Goal: Task Accomplishment & Management: Manage account settings

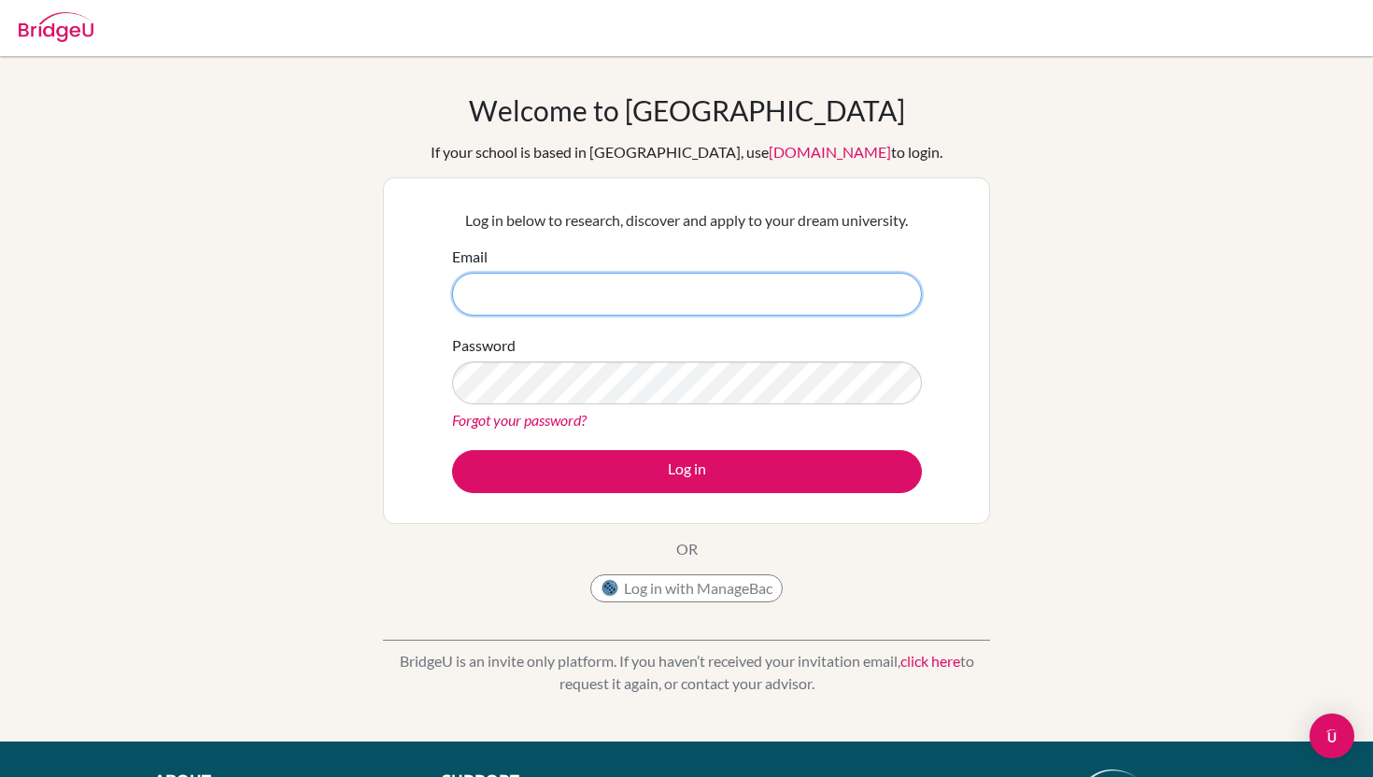
click at [610, 309] on input "Email" at bounding box center [687, 294] width 470 height 43
type input "[EMAIL_ADDRESS][PERSON_NAME][DOMAIN_NAME]"
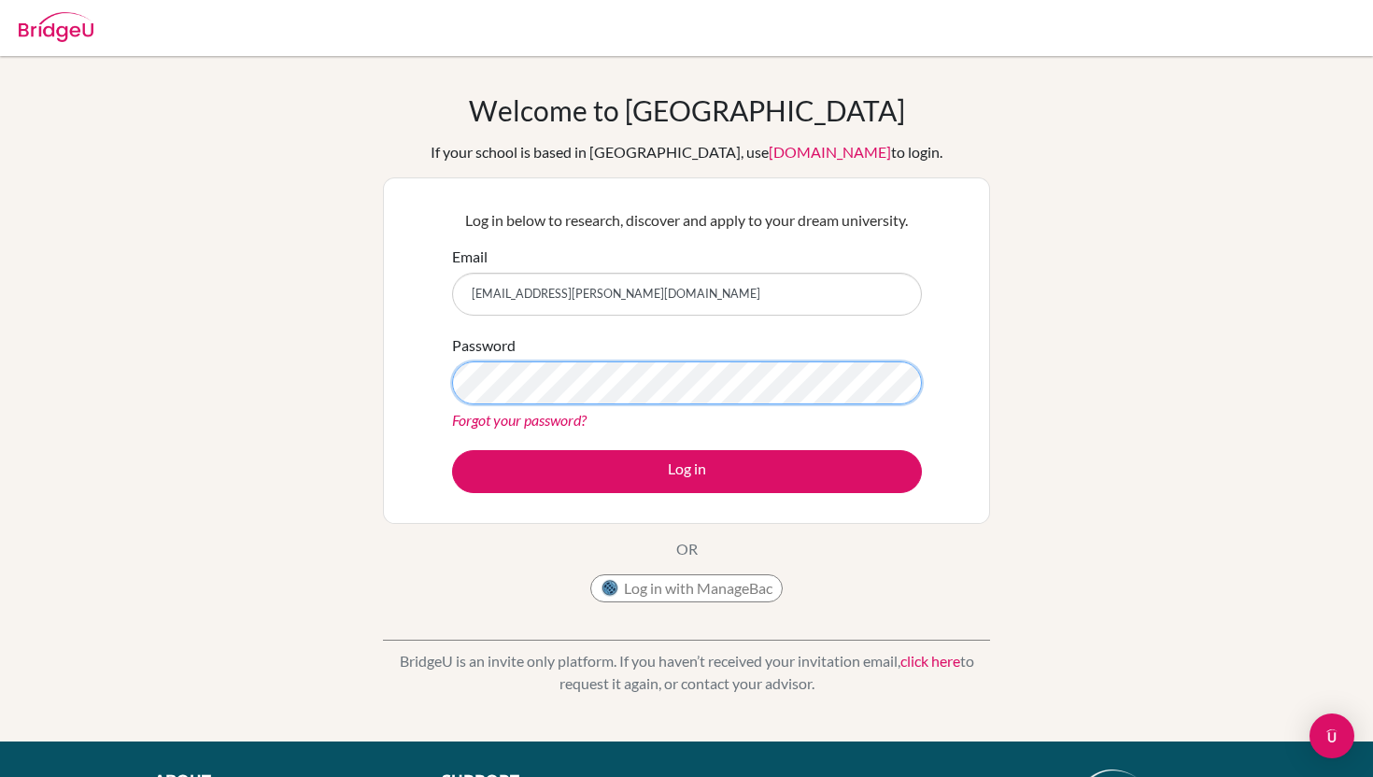
click at [452, 450] on button "Log in" at bounding box center [687, 471] width 470 height 43
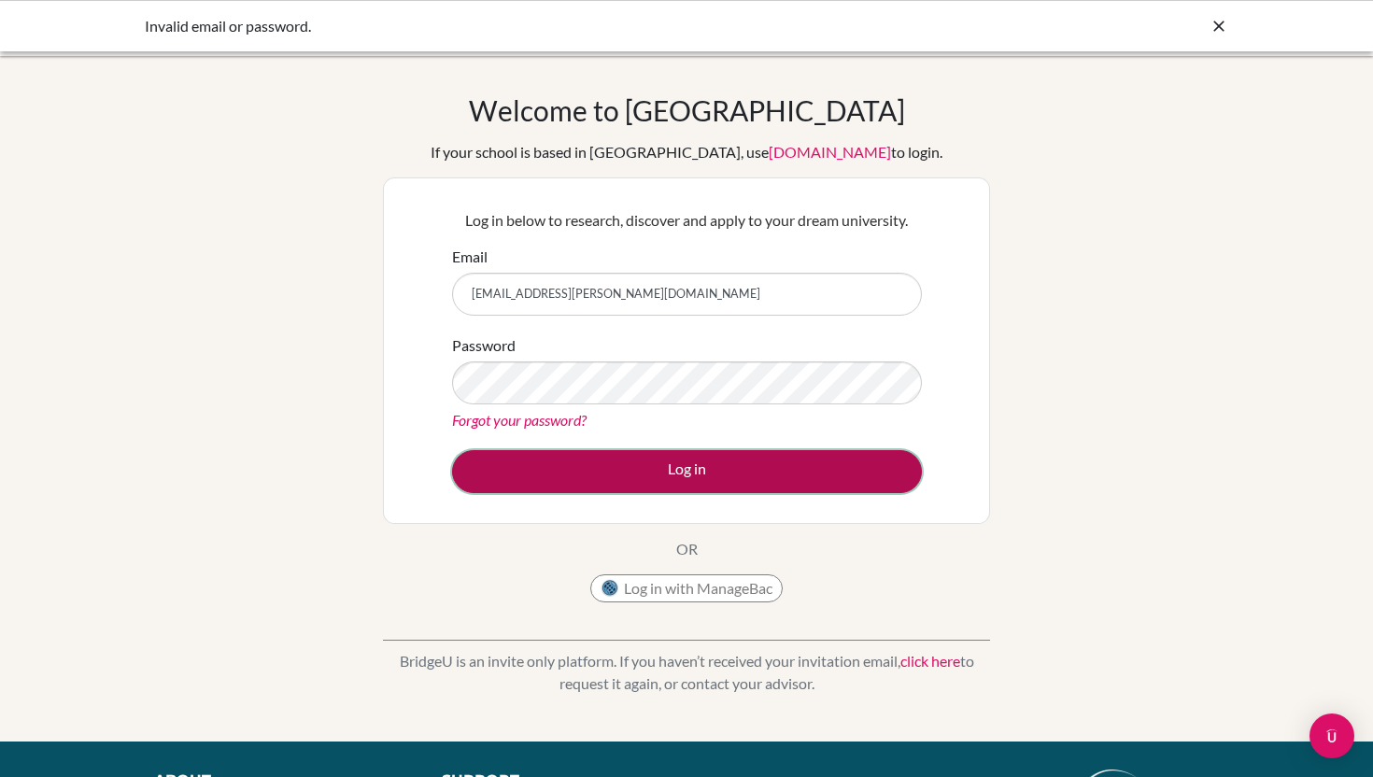
click at [769, 483] on button "Log in" at bounding box center [687, 471] width 470 height 43
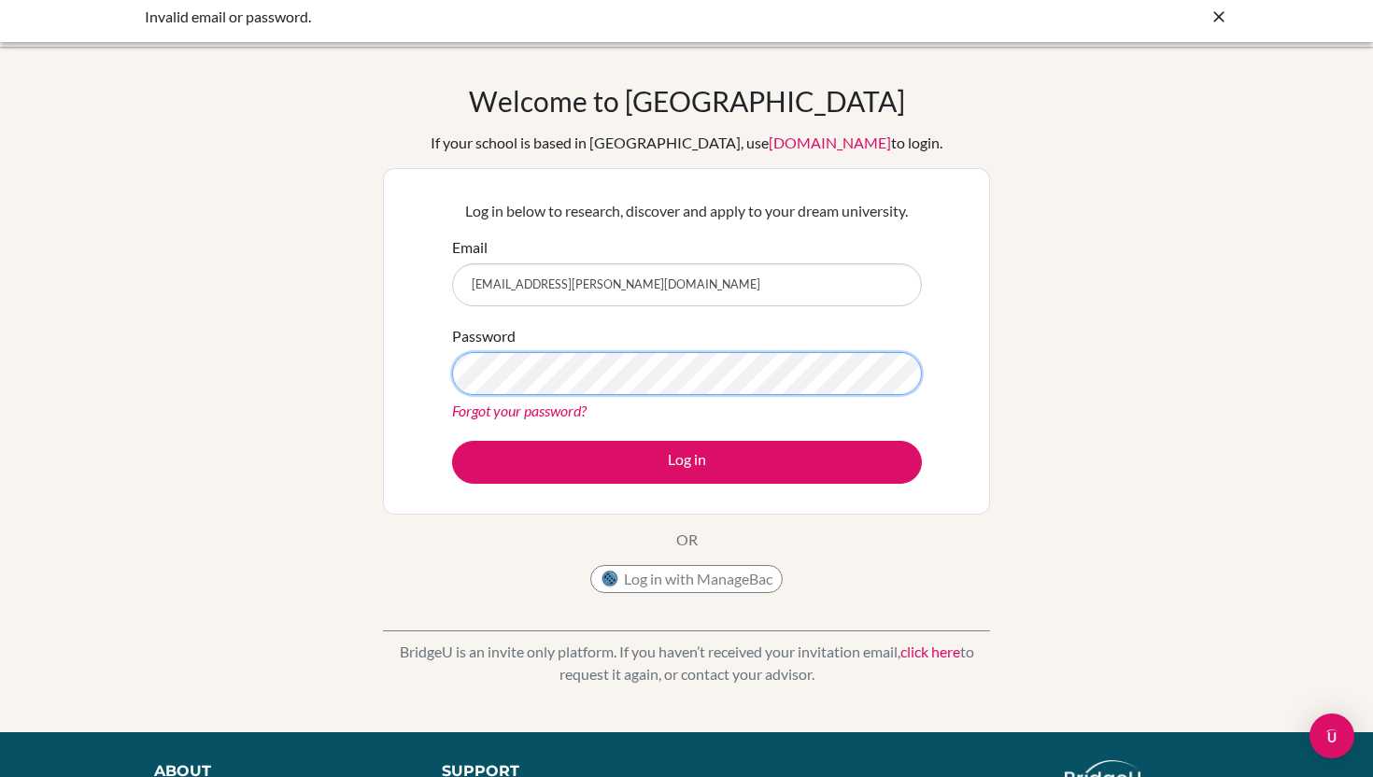
scroll to position [21, 0]
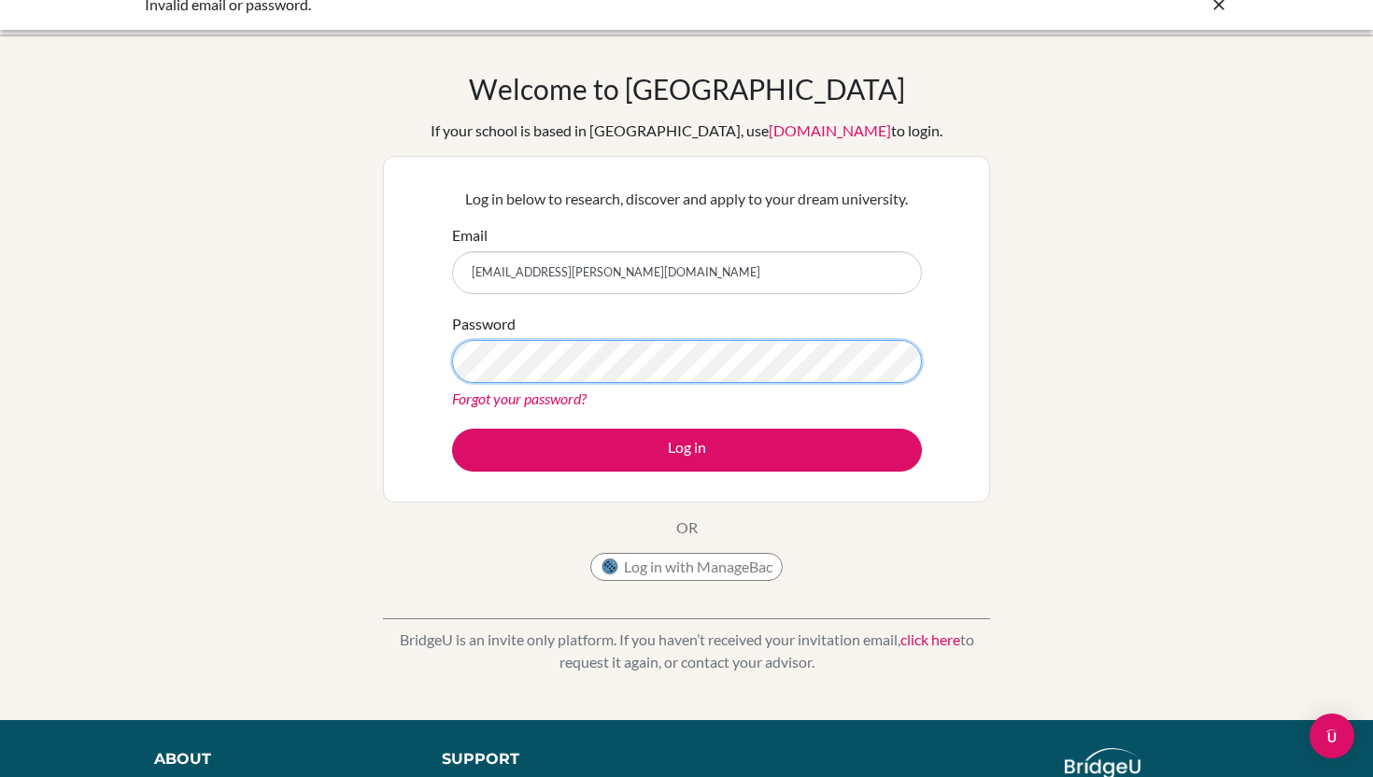
click at [452, 429] on button "Log in" at bounding box center [687, 450] width 470 height 43
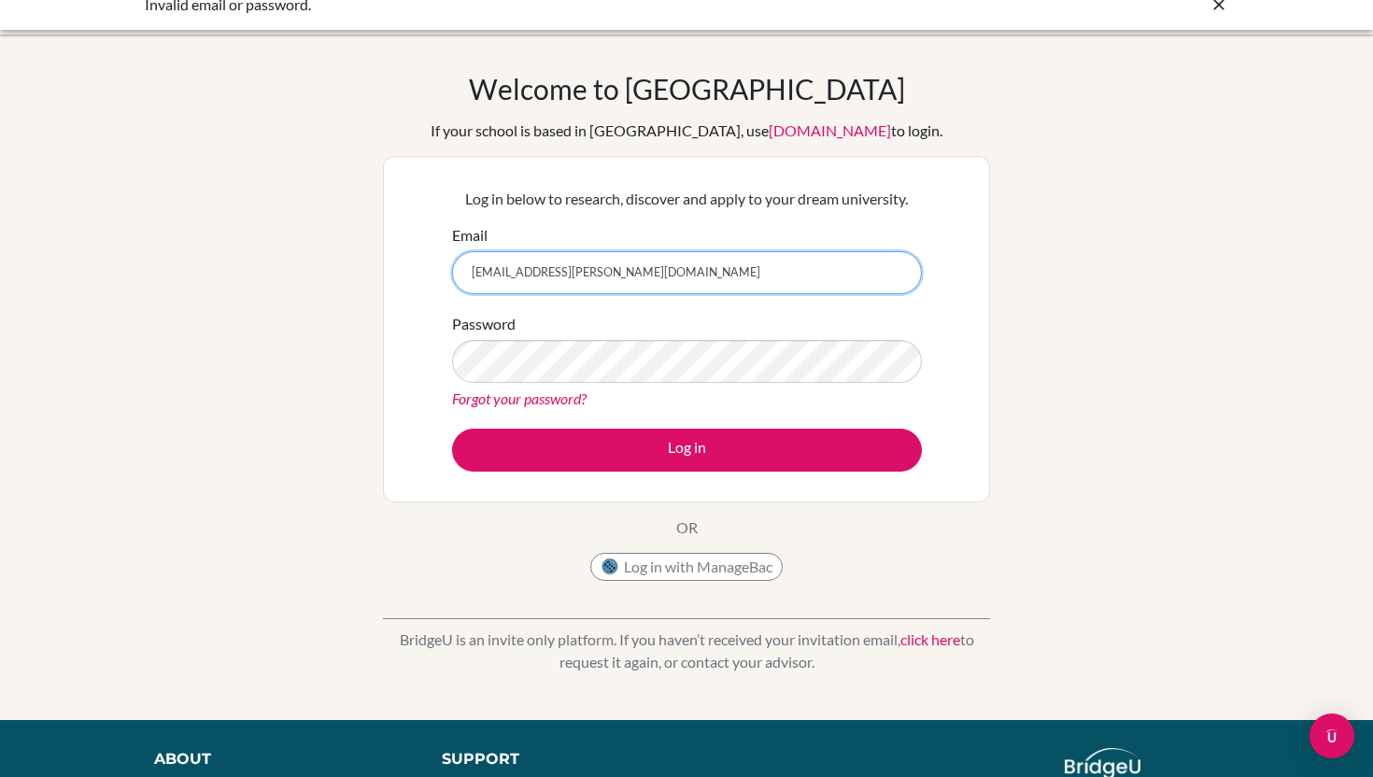
click at [519, 277] on input "[EMAIL_ADDRESS][PERSON_NAME][DOMAIN_NAME]" at bounding box center [687, 272] width 470 height 43
click at [494, 273] on input "[EMAIL_ADDRESS][PERSON_NAME][DOMAIN_NAME]" at bounding box center [687, 272] width 470 height 43
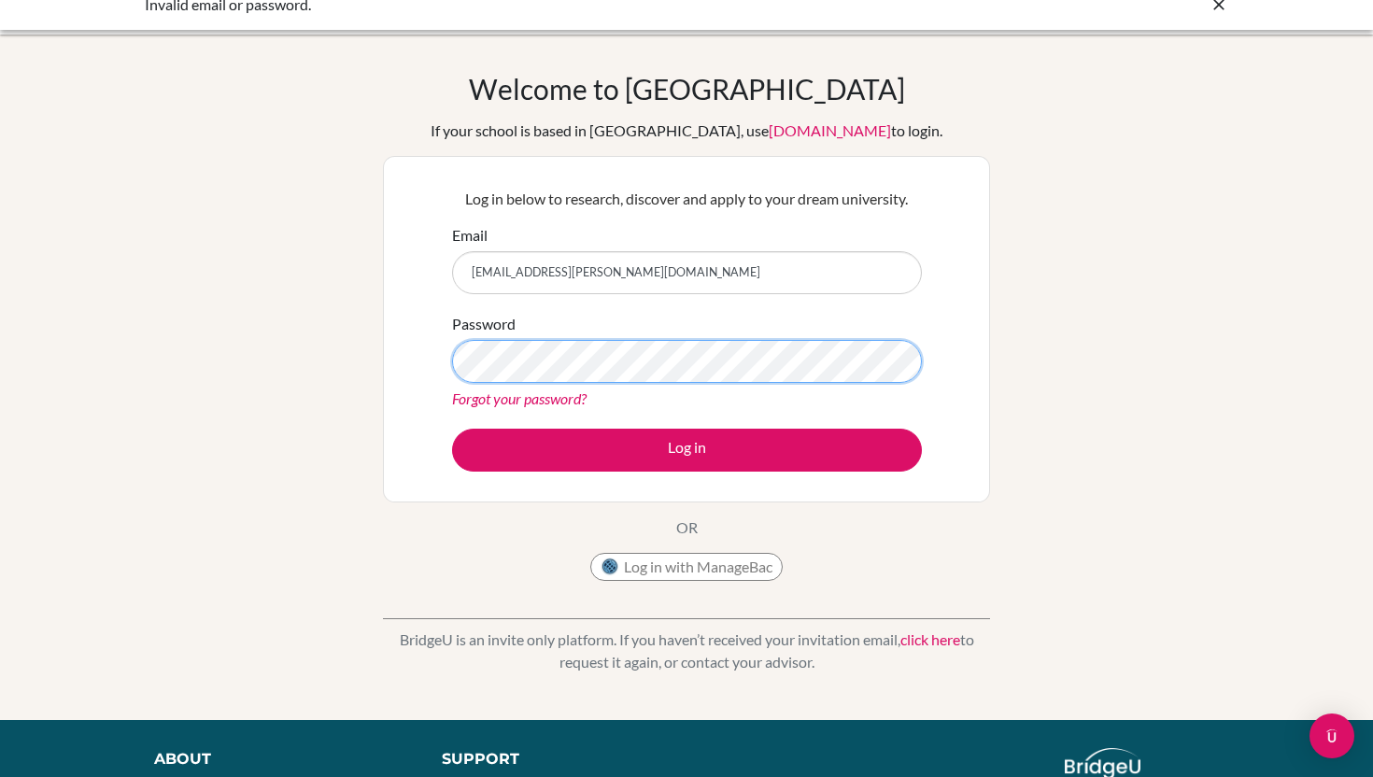
click at [452, 429] on button "Log in" at bounding box center [687, 450] width 470 height 43
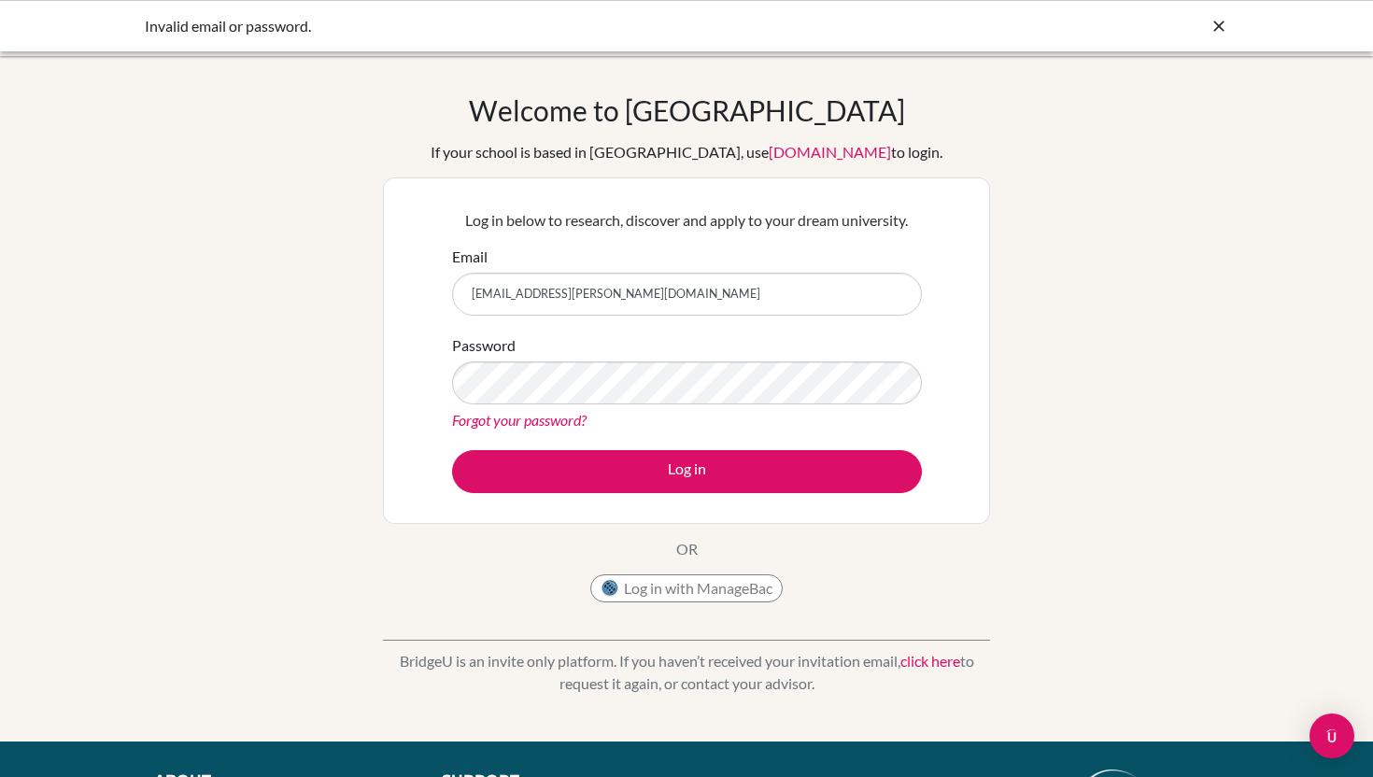
click at [1223, 22] on icon at bounding box center [1219, 26] width 19 height 19
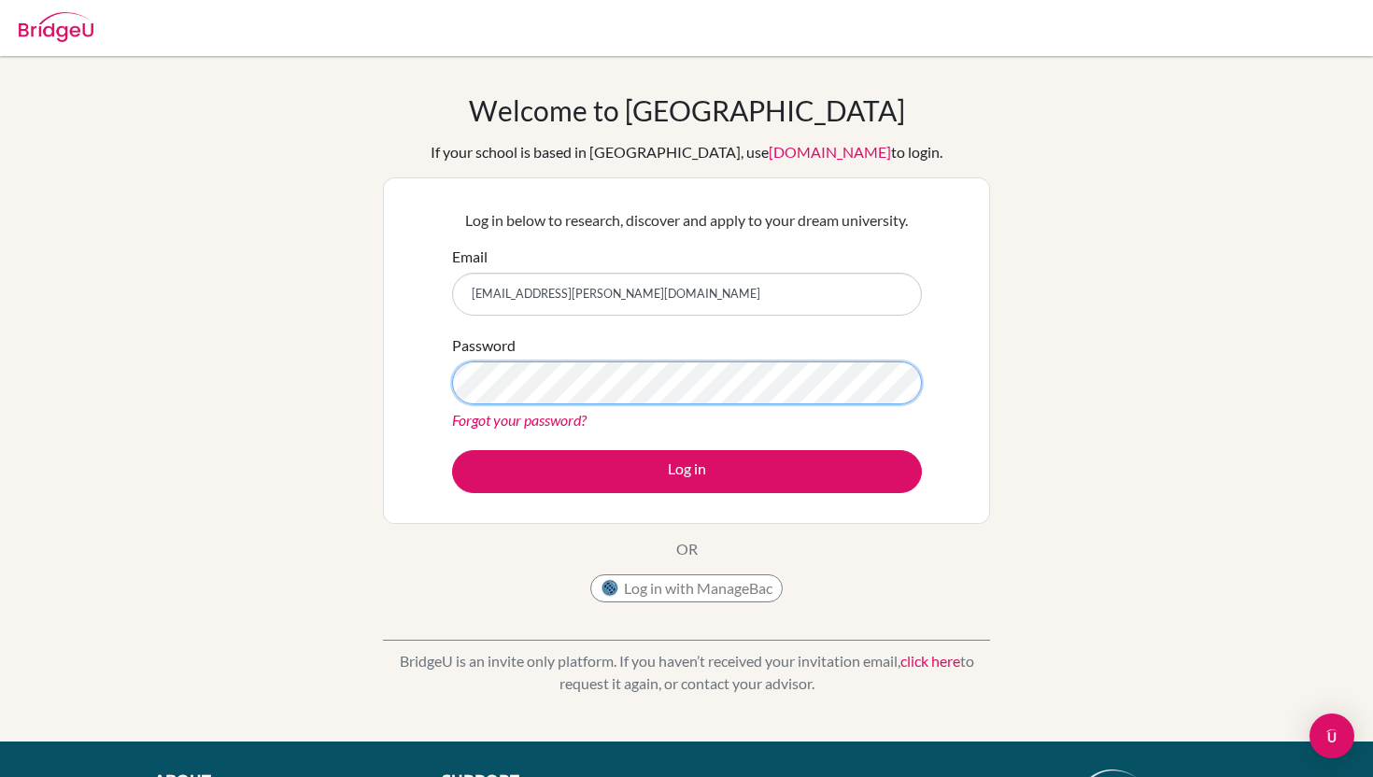
click at [452, 450] on button "Log in" at bounding box center [687, 471] width 470 height 43
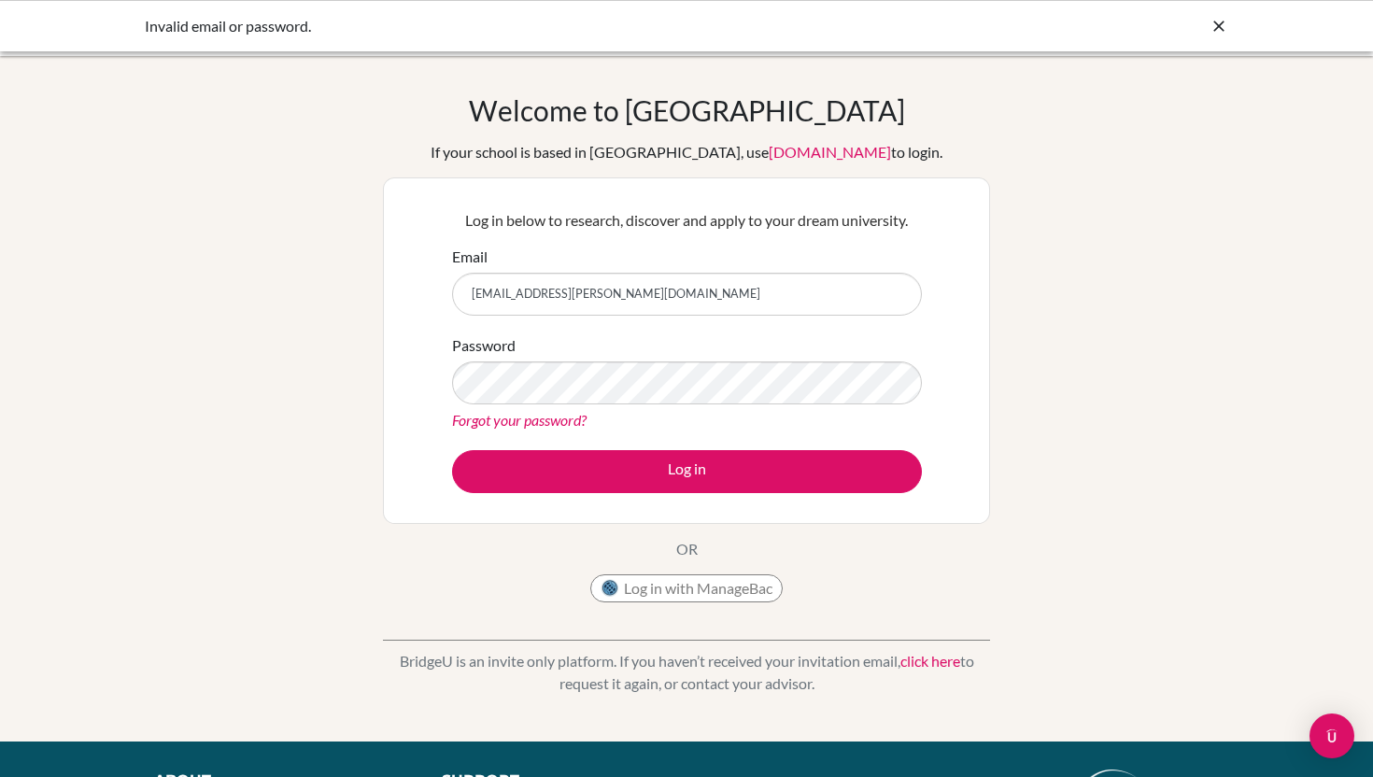
click at [863, 77] on div "Welcome to BridgeU If your school is based in China, use app.bridge-u.com.cn to…" at bounding box center [686, 399] width 1373 height 686
click at [1206, 12] on div "Invalid email or password." at bounding box center [686, 25] width 1373 height 51
click at [1214, 17] on icon at bounding box center [1219, 26] width 19 height 19
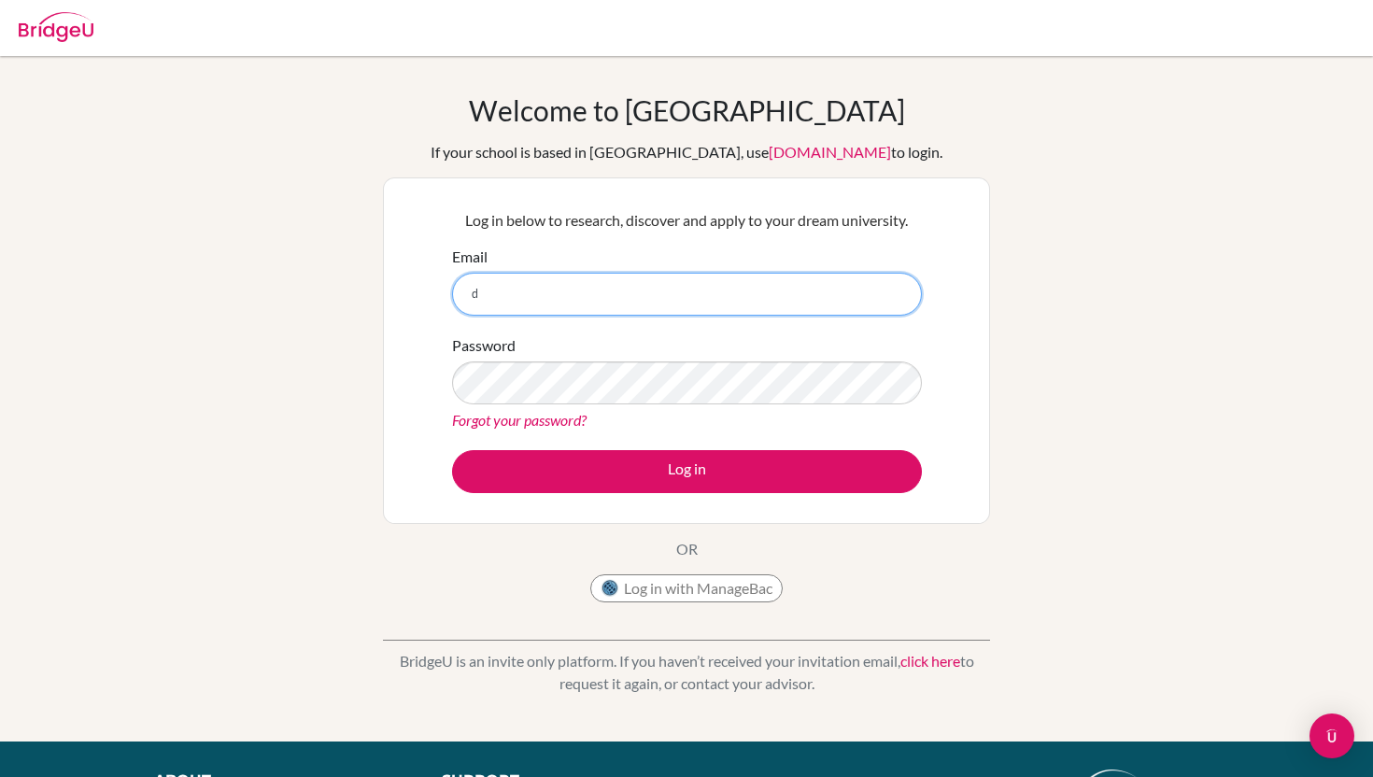
click at [664, 296] on input "d" at bounding box center [687, 294] width 470 height 43
type input "[EMAIL_ADDRESS][PERSON_NAME][DOMAIN_NAME]"
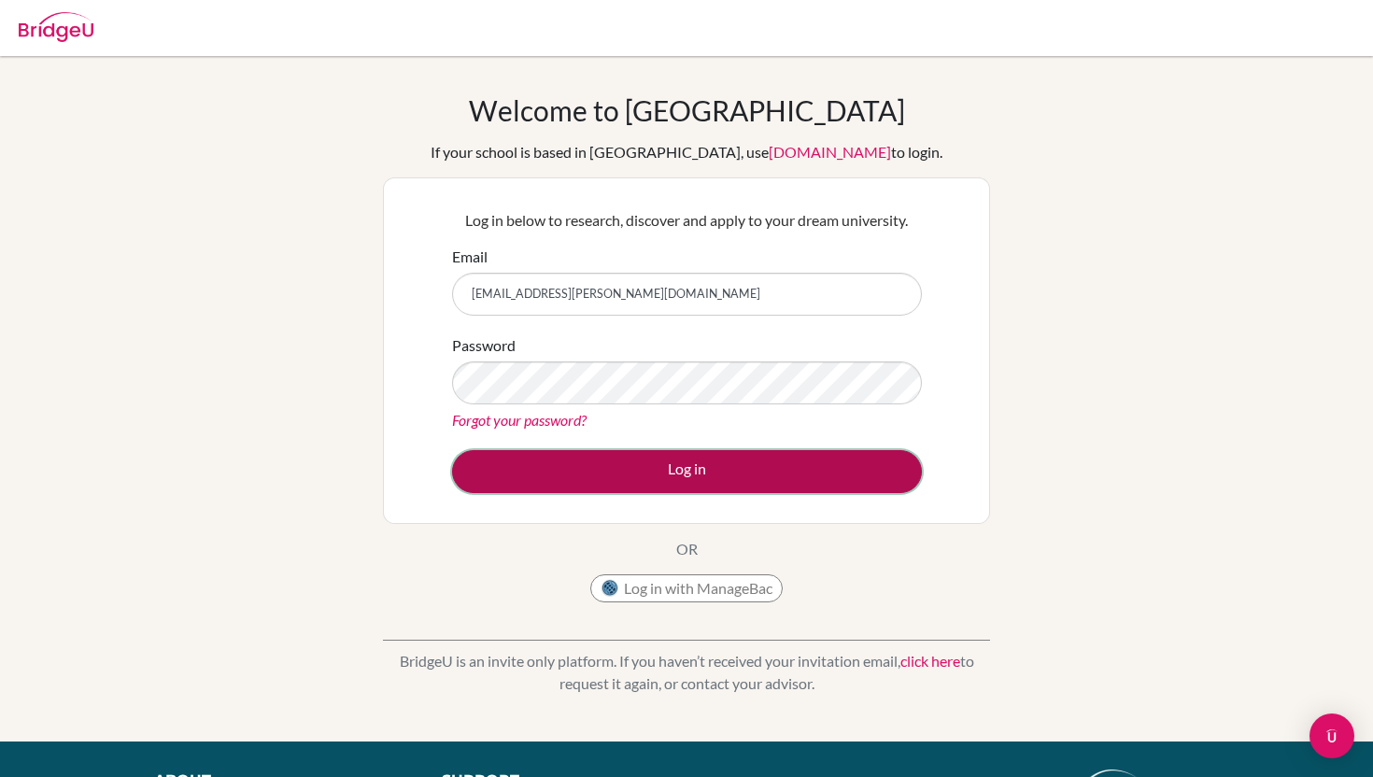
click at [564, 487] on button "Log in" at bounding box center [687, 471] width 470 height 43
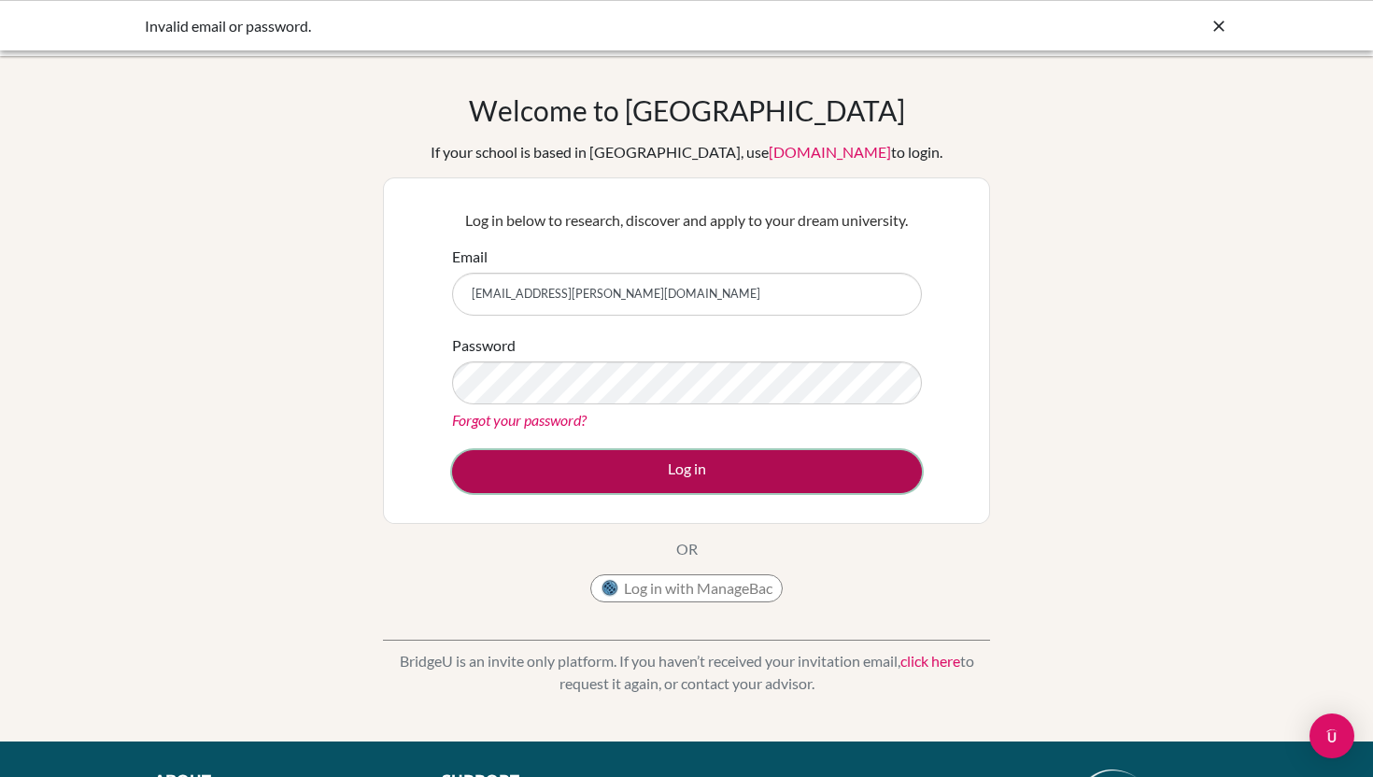
drag, startPoint x: 0, startPoint y: 0, endPoint x: 548, endPoint y: 481, distance: 729.5
click at [548, 480] on button "Log in" at bounding box center [687, 471] width 470 height 43
click at [545, 476] on button "Log in" at bounding box center [687, 471] width 470 height 43
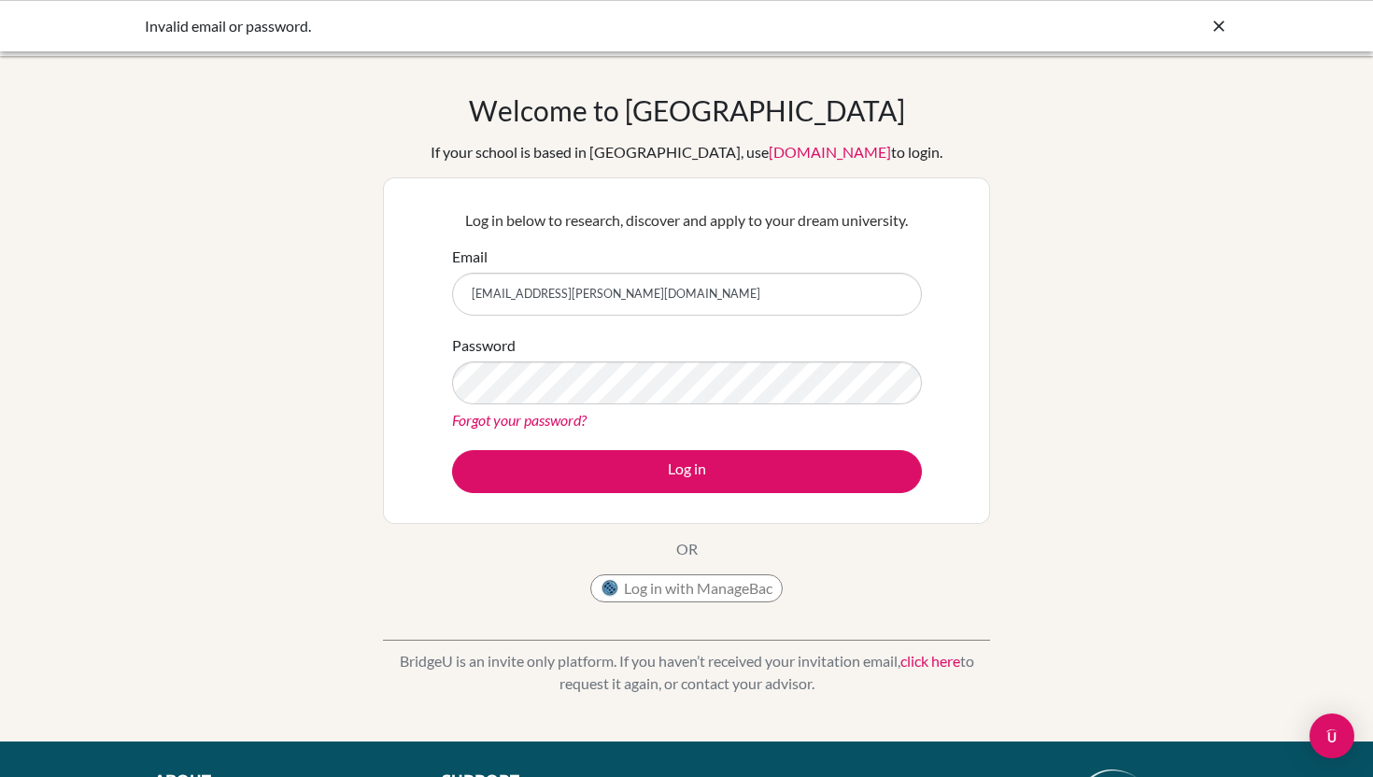
click at [536, 419] on link "Forgot your password?" at bounding box center [519, 420] width 135 height 18
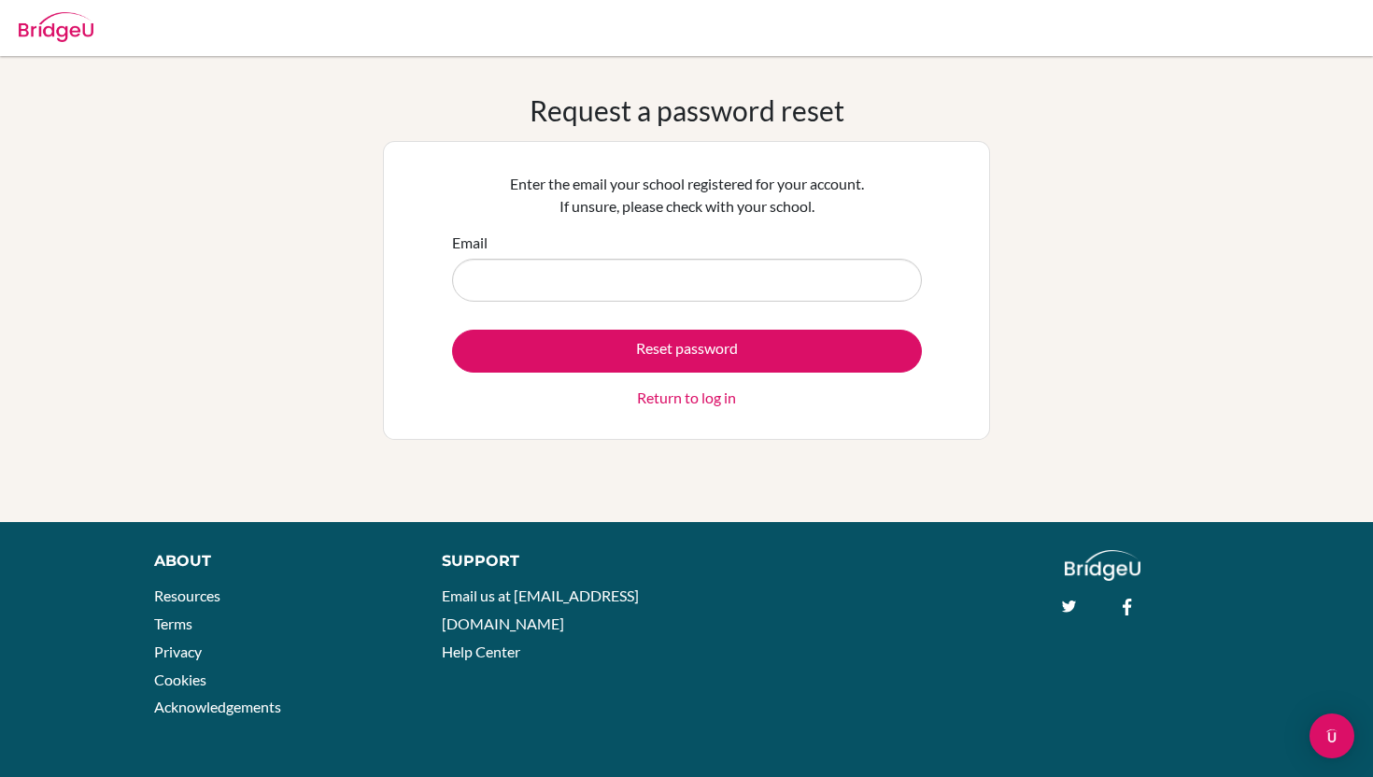
click at [669, 398] on link "Return to log in" at bounding box center [686, 398] width 99 height 22
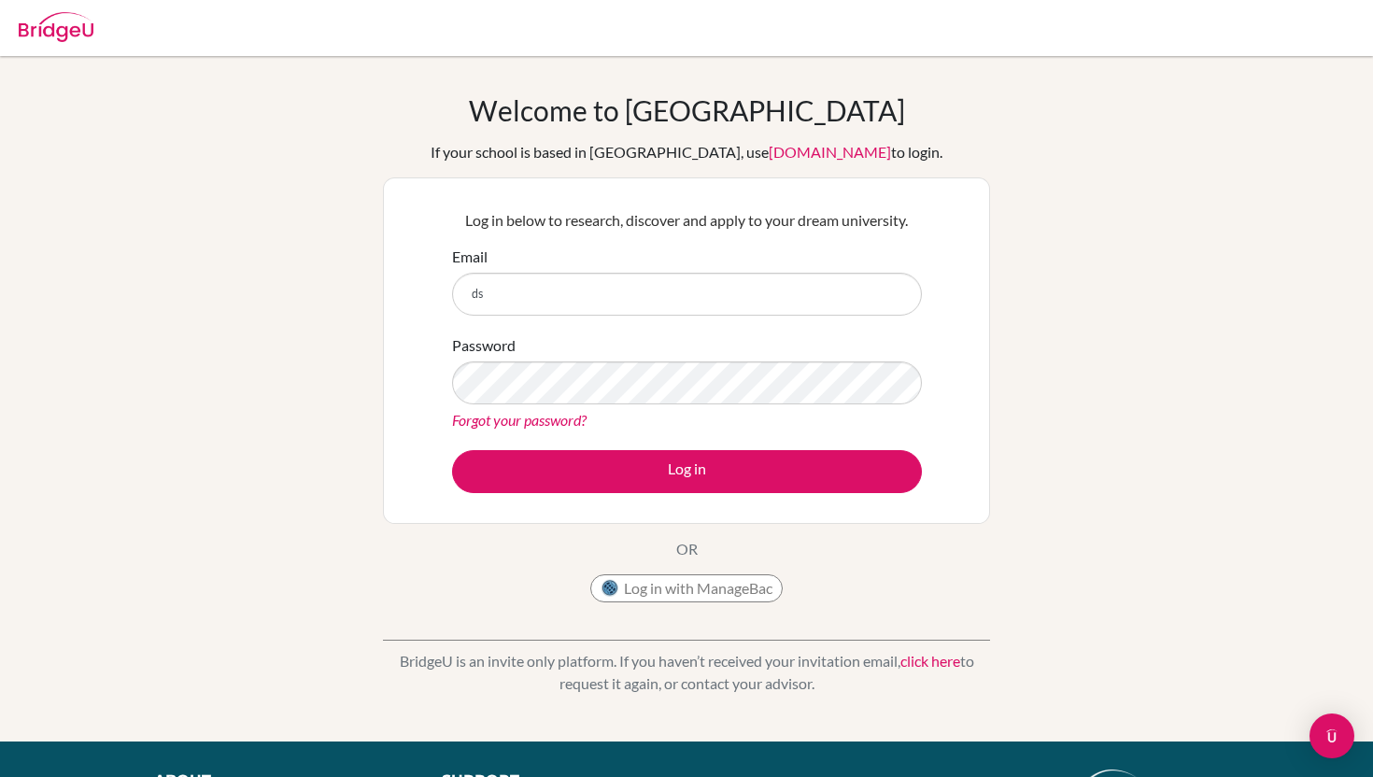
type input "[EMAIL_ADDRESS][PERSON_NAME][DOMAIN_NAME]"
